Goal: Register for event/course

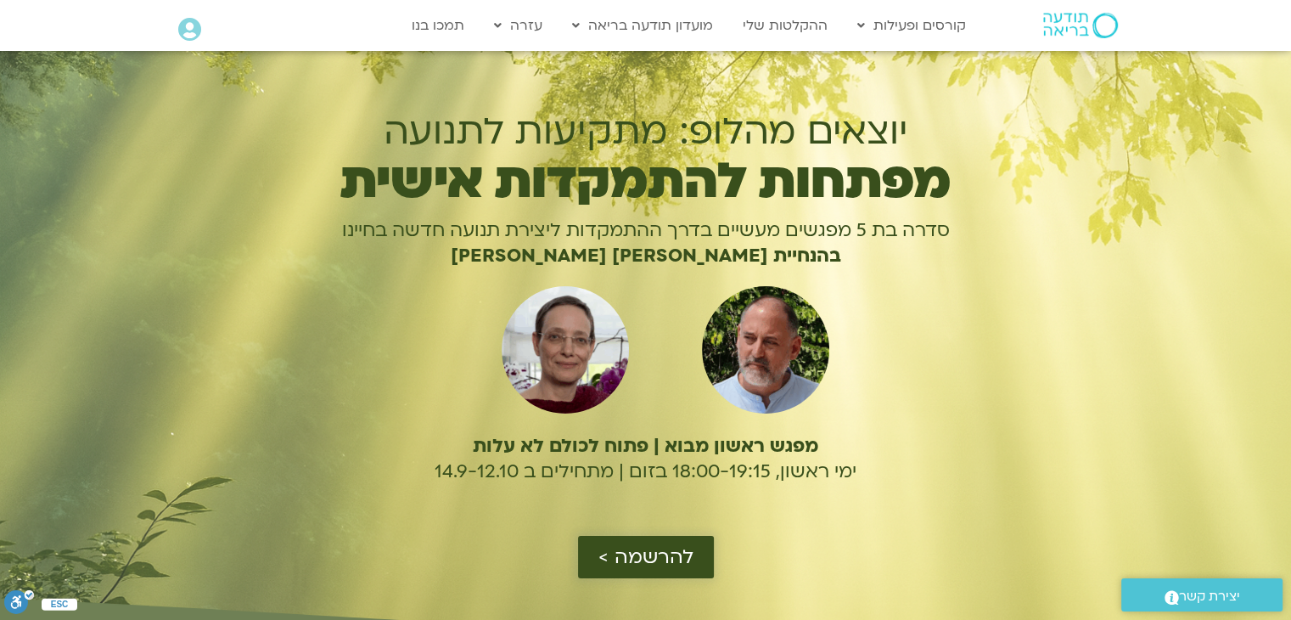
click at [648, 551] on span "להרשמה >" at bounding box center [645, 557] width 95 height 22
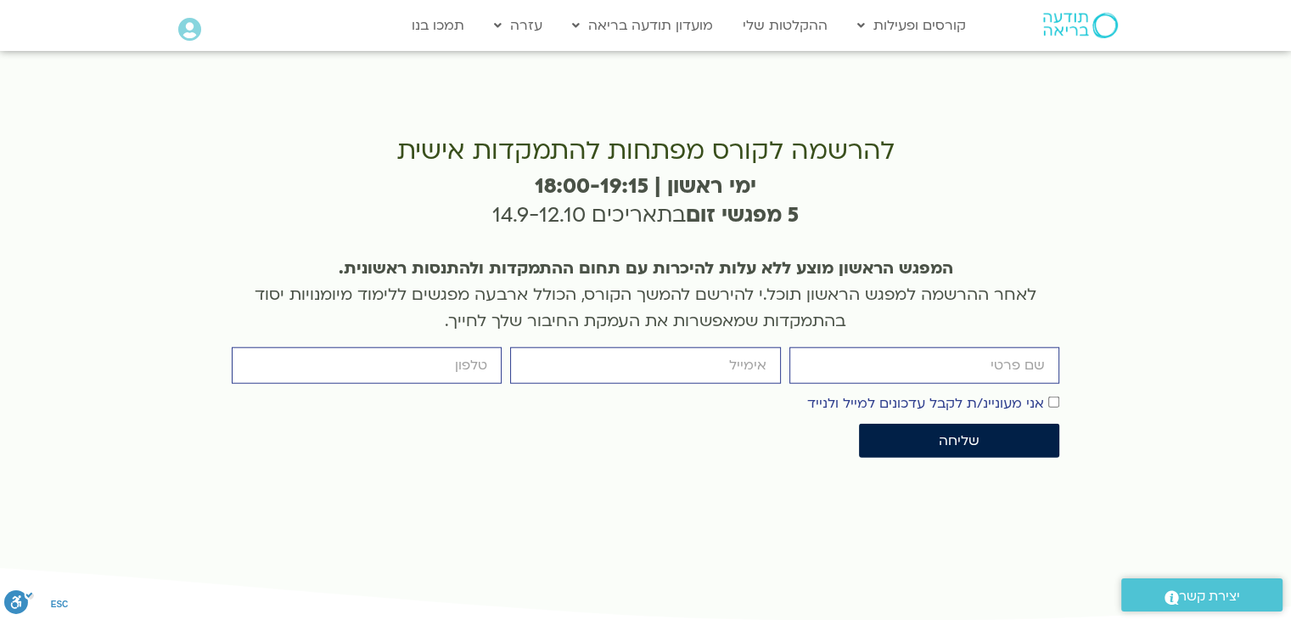
scroll to position [3805, 0]
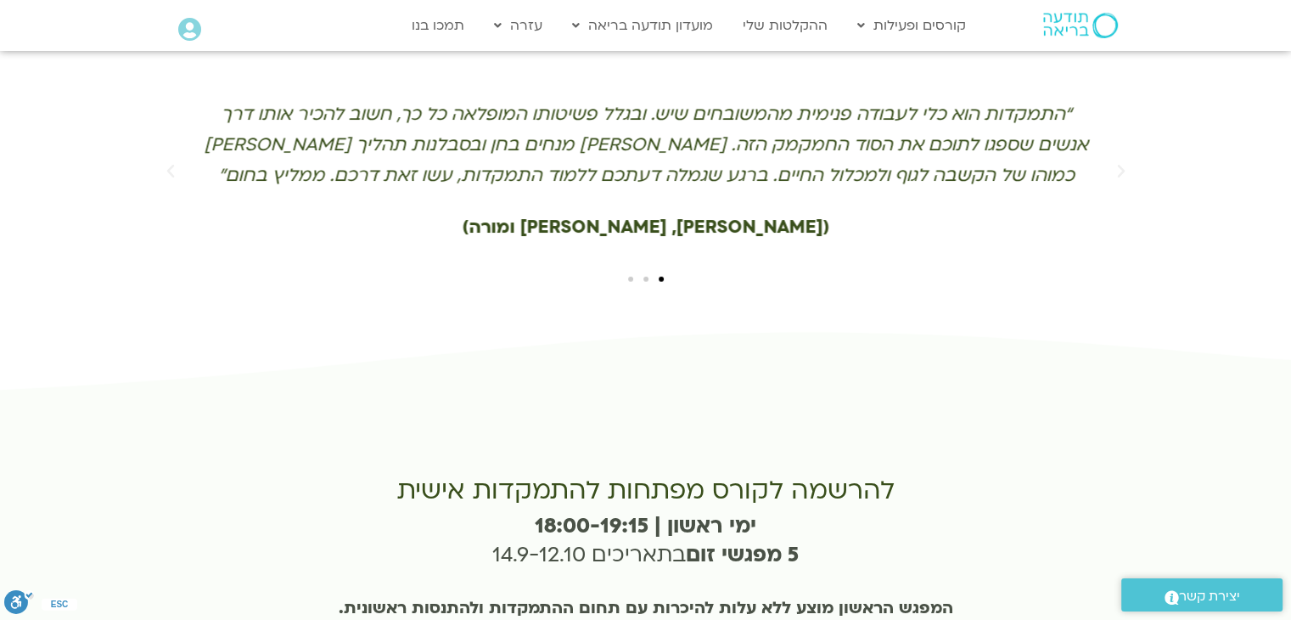
type input "[PERSON_NAME]"
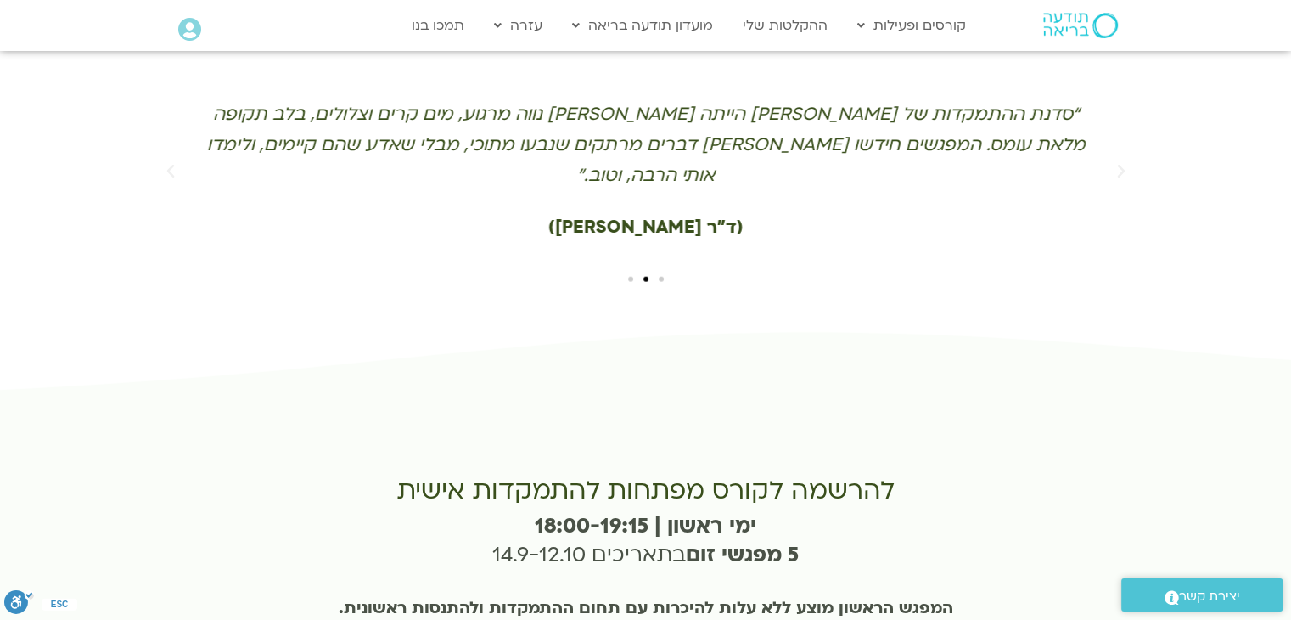
type input "[EMAIL_ADDRESS][DOMAIN_NAME]"
type input "050-4372266"
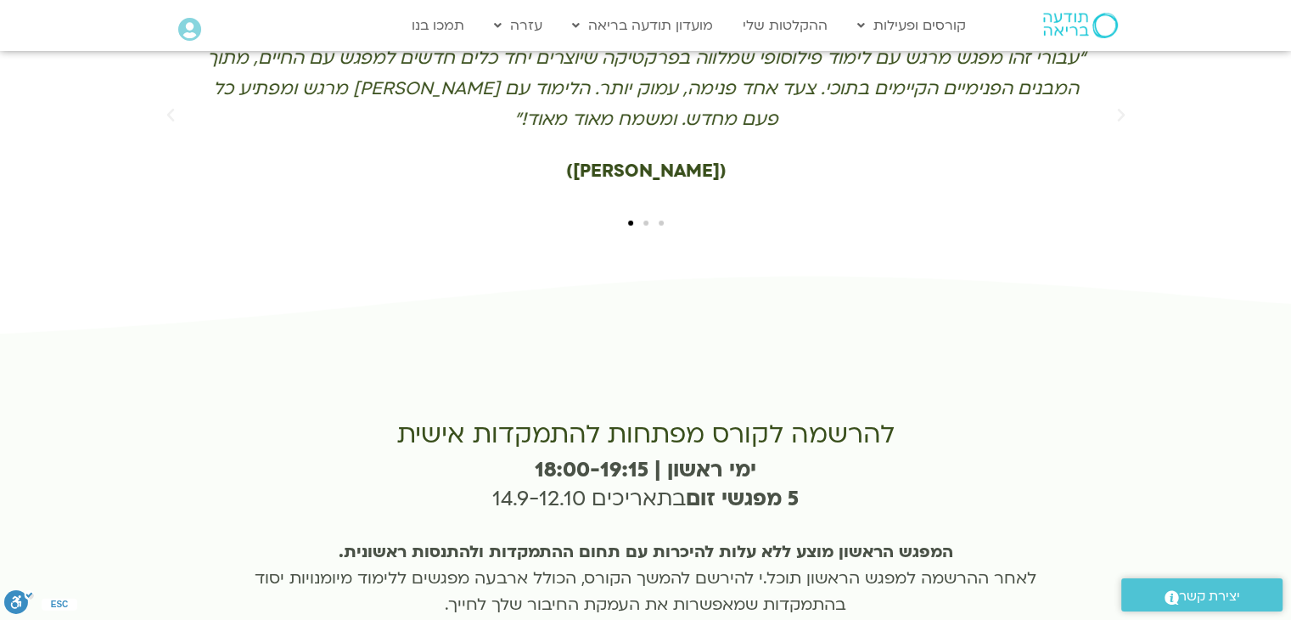
scroll to position [3889, 0]
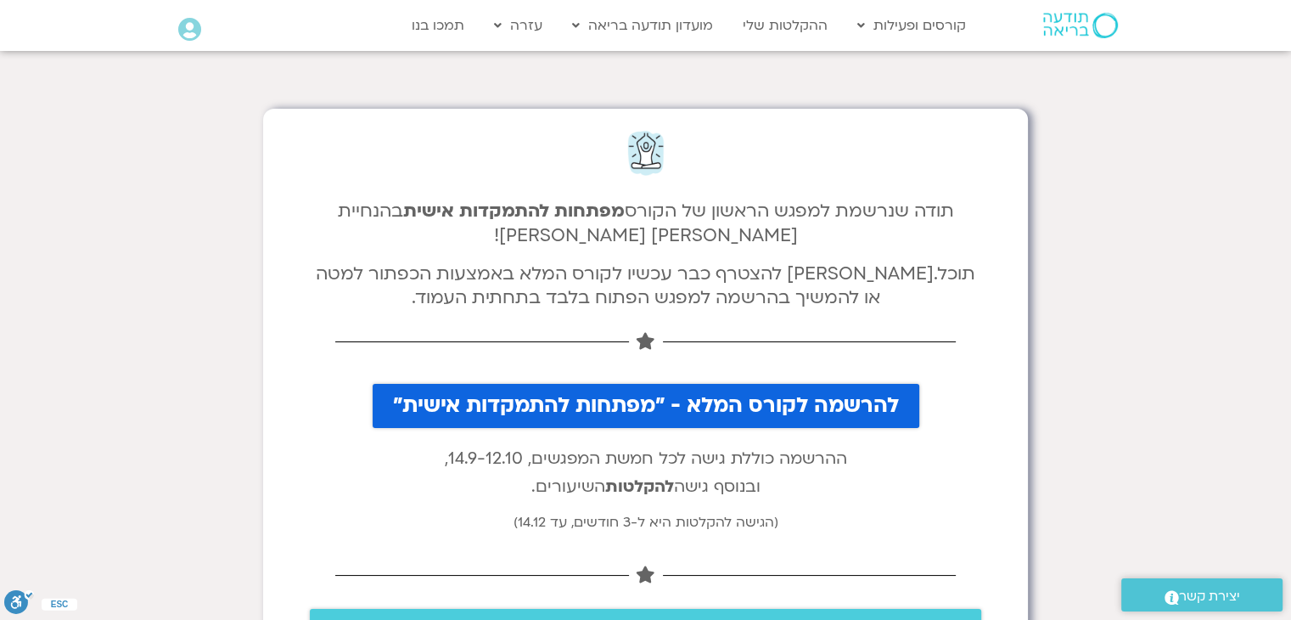
click at [609, 404] on span "להרשמה לקורס המלא - "מפתחות להתמקדות אישית"" at bounding box center [646, 406] width 506 height 24
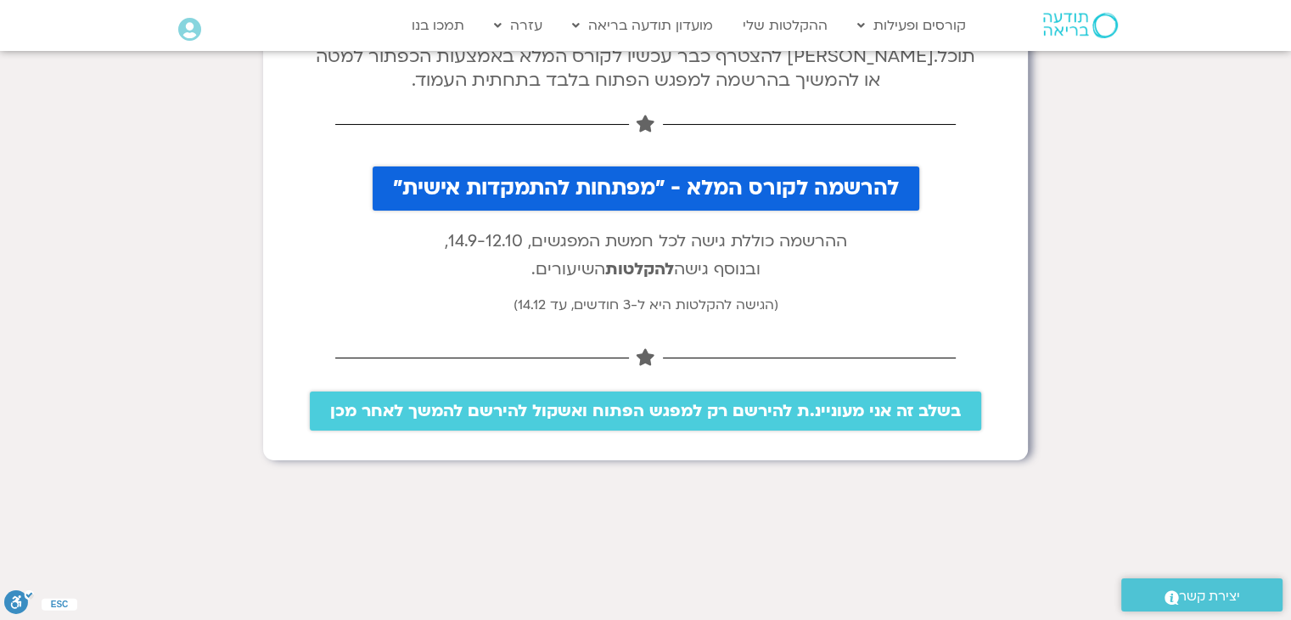
scroll to position [255, 0]
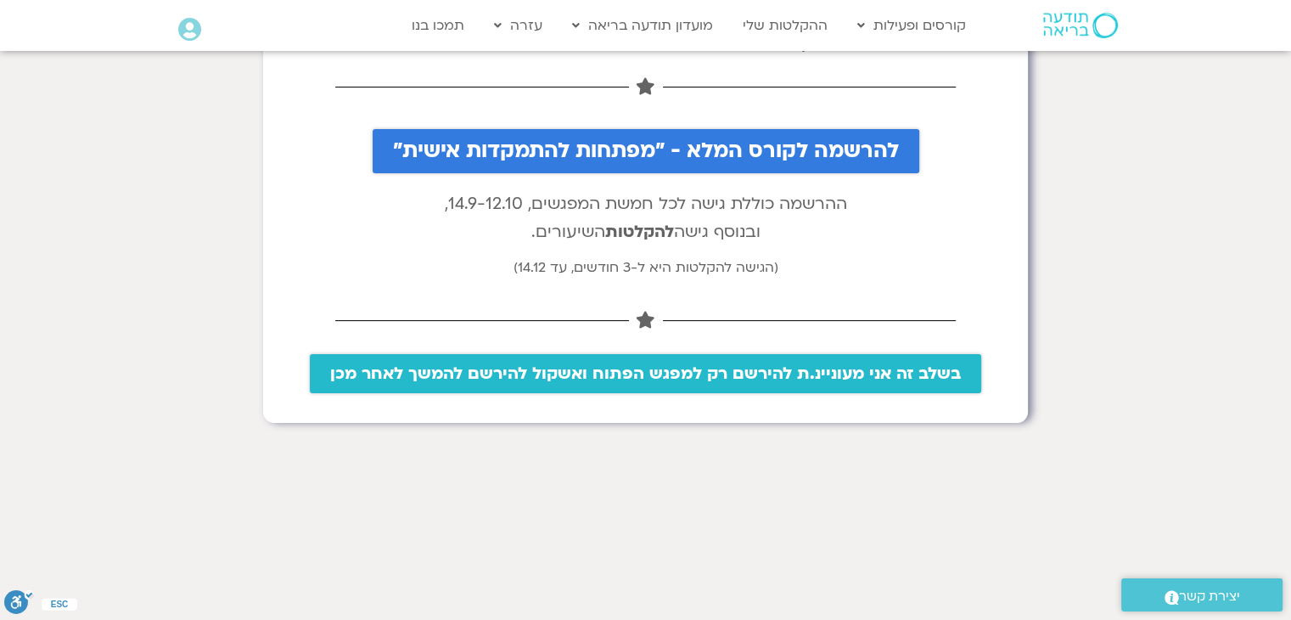
click at [659, 373] on span "בשלב זה אני מעוניינ.ת להירשם רק למפגש הפתוח ואשקול להירשם להמשך לאחר מכן" at bounding box center [645, 373] width 631 height 19
